Goal: Task Accomplishment & Management: Use online tool/utility

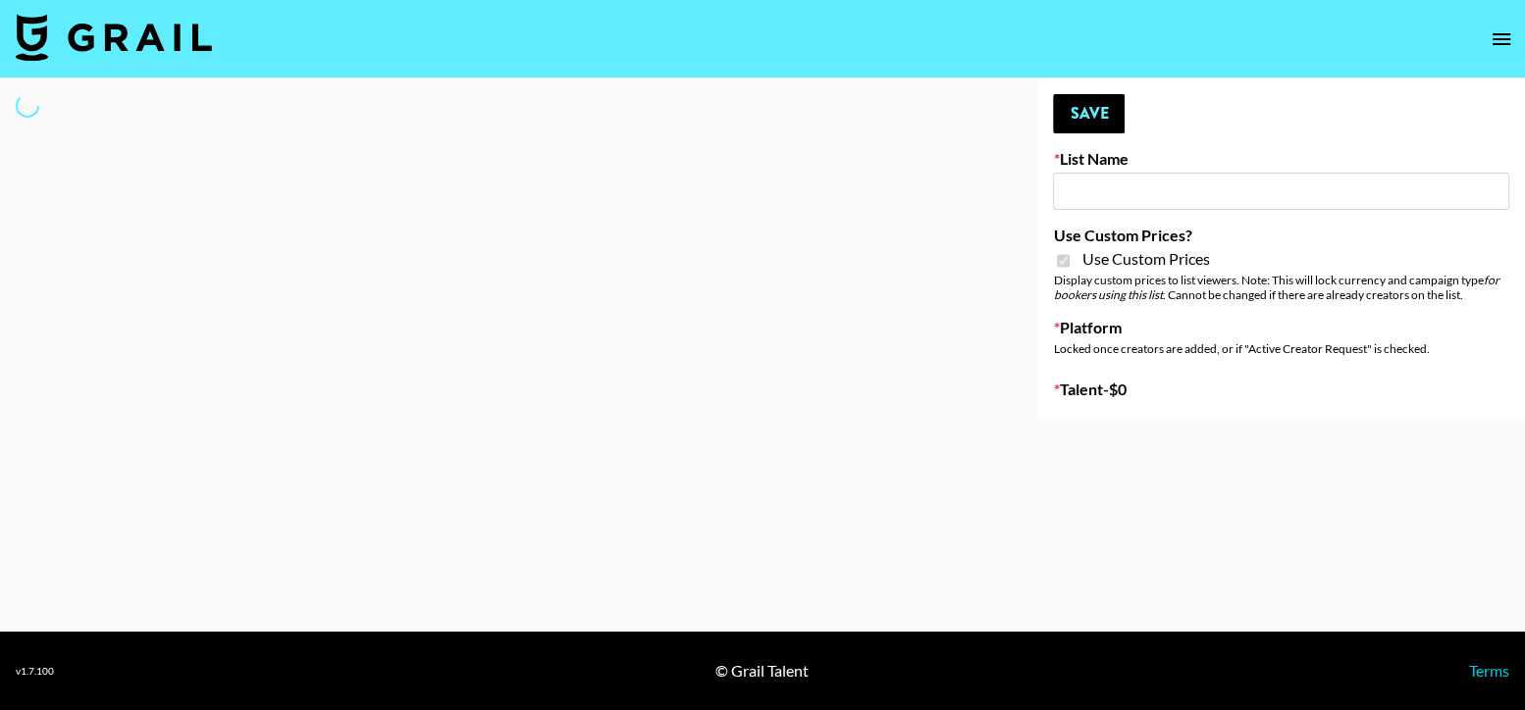
type input "Anker For Soundcore"
checkbox input "true"
select select "Brand"
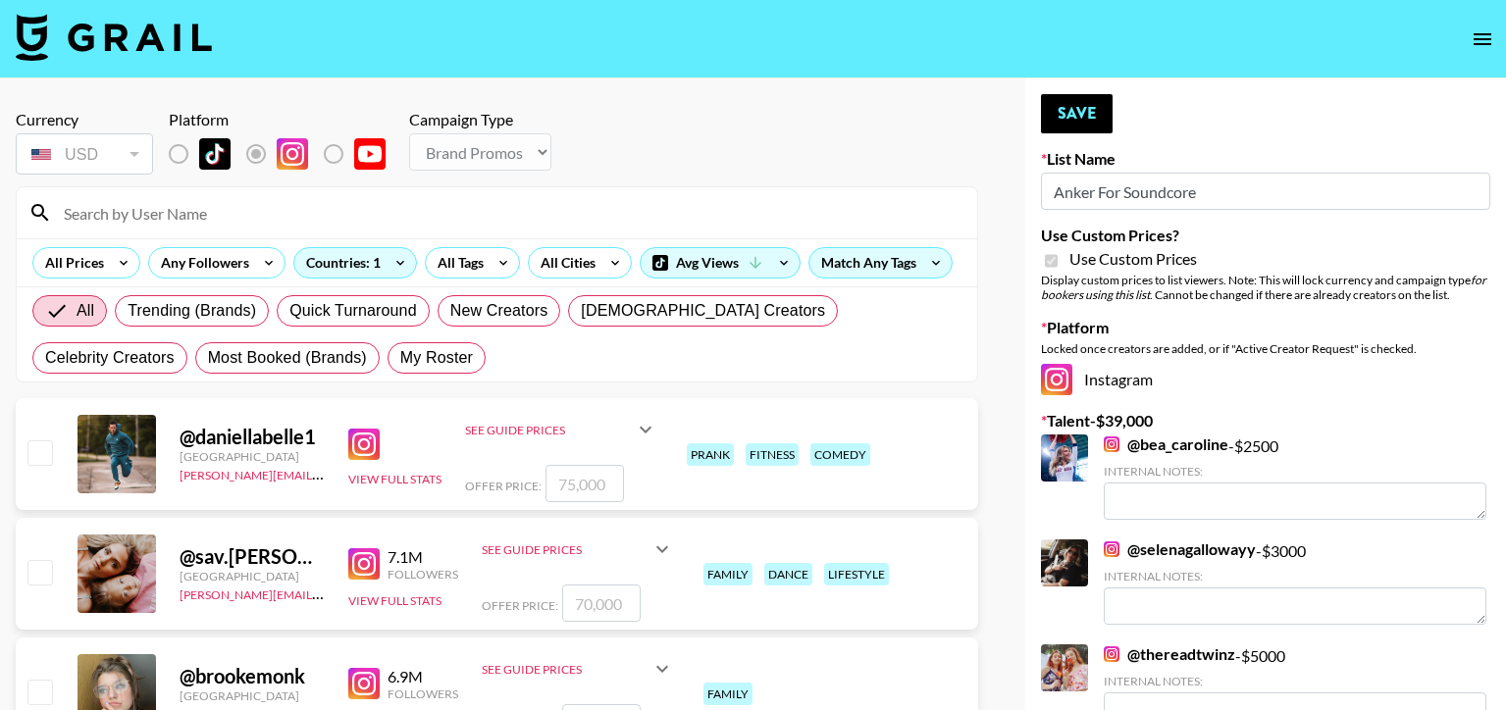
click at [428, 203] on input at bounding box center [508, 212] width 913 height 31
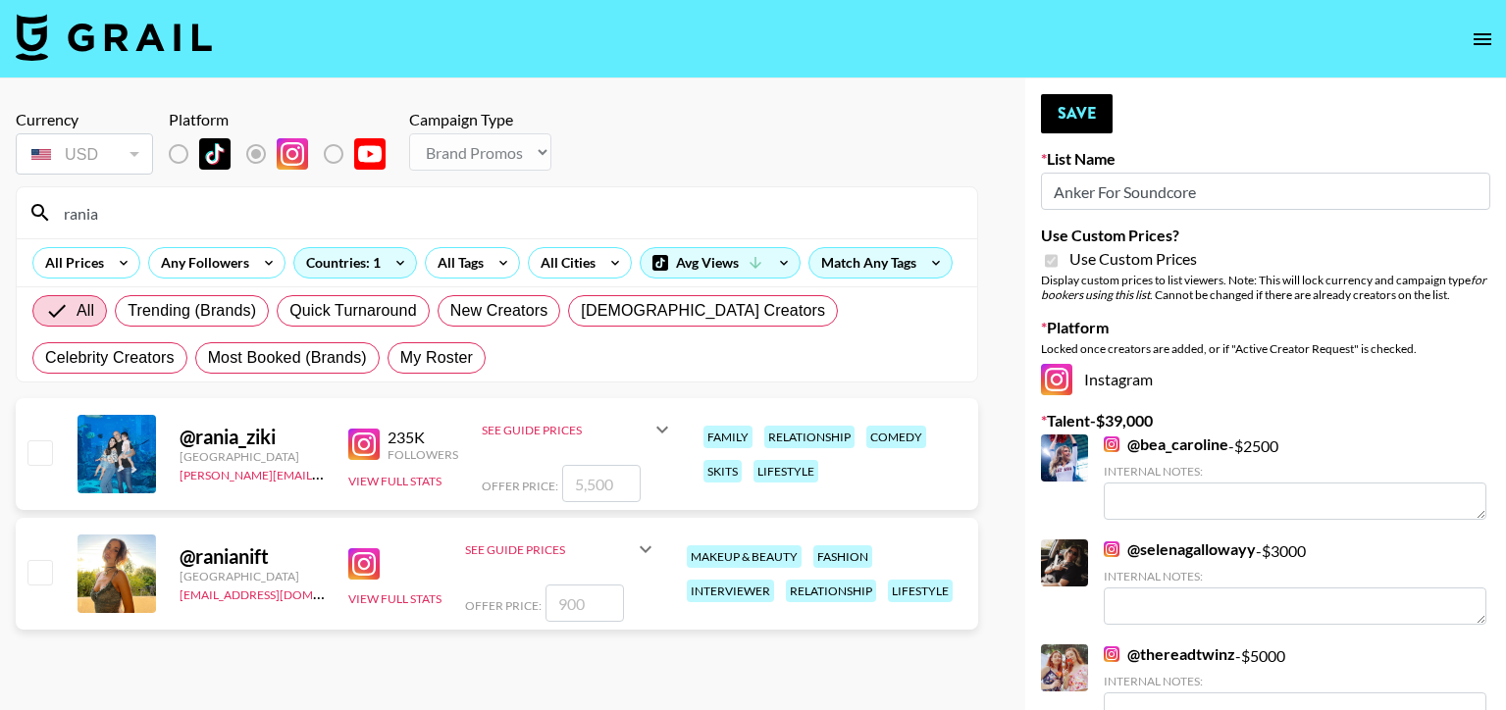
type input "rania"
click at [44, 560] on input "checkbox" at bounding box center [39, 572] width 24 height 24
checkbox input "true"
type input "900"
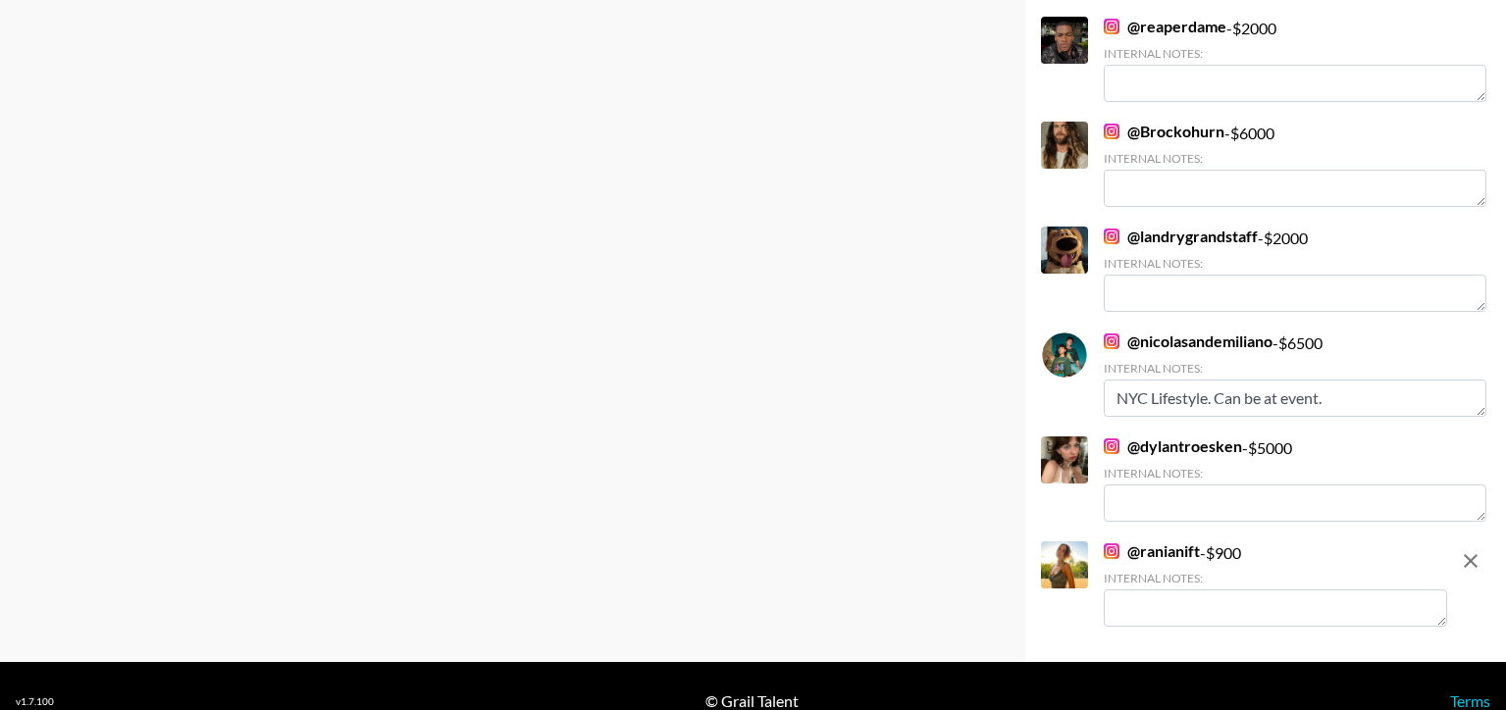
scroll to position [976, 0]
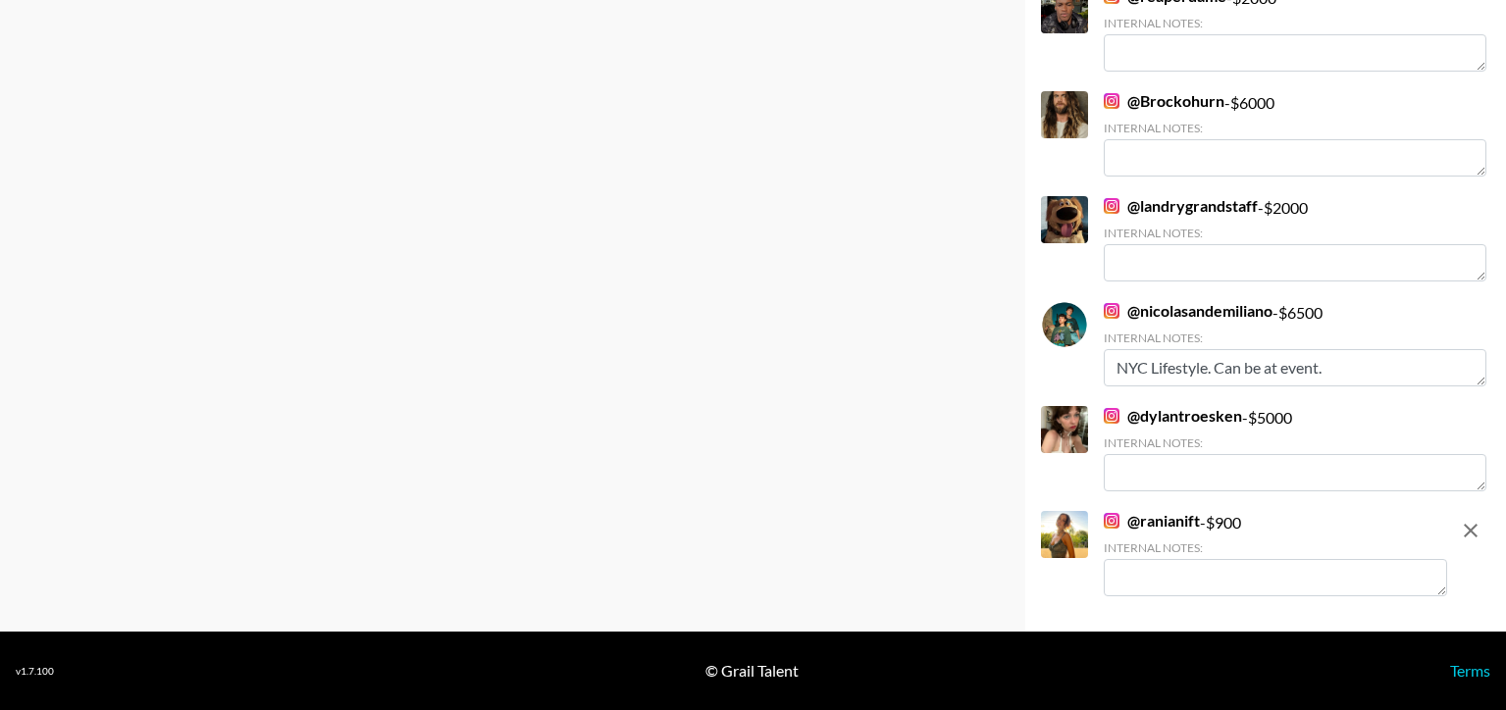
click at [1134, 585] on textarea at bounding box center [1275, 577] width 343 height 37
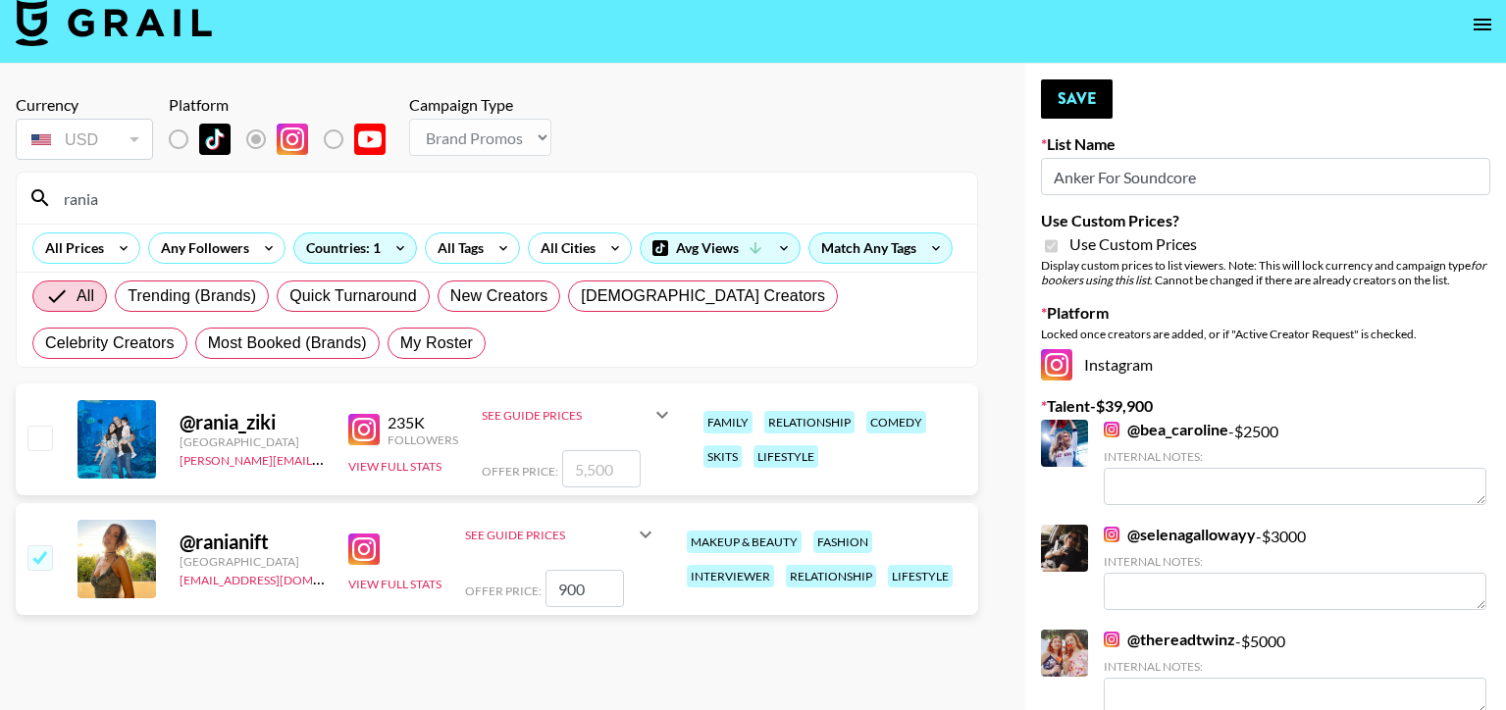
scroll to position [0, 0]
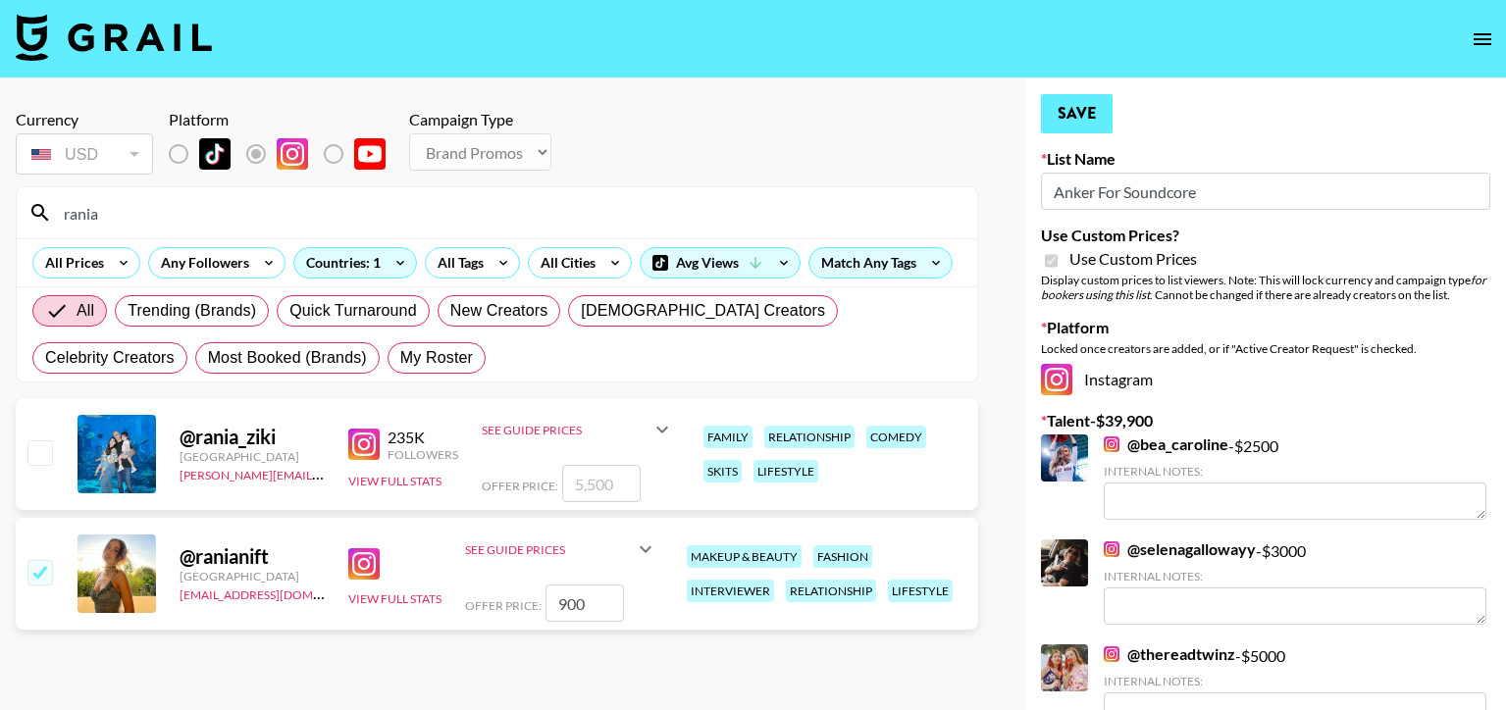
type textarea "Lifestyle creator, former Billboard writer and event correspondent. She is a tr…"
click at [1070, 111] on button "Save" at bounding box center [1077, 113] width 72 height 39
